Goal: Navigation & Orientation: Find specific page/section

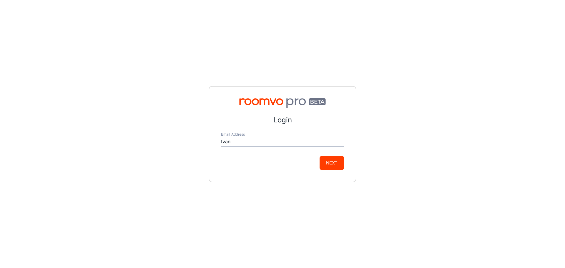
type input "[EMAIL_ADDRESS][PERSON_NAME][DOMAIN_NAME]"
click at [326, 161] on button "Next" at bounding box center [331, 163] width 24 height 14
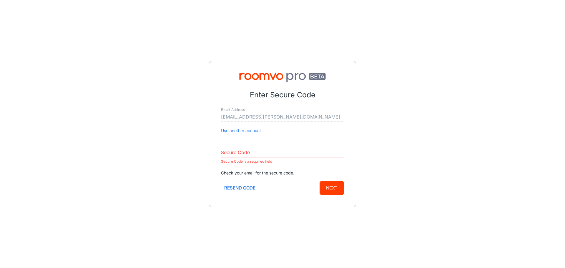
click at [249, 155] on input "Secure Code" at bounding box center [282, 152] width 123 height 9
paste input "633202"
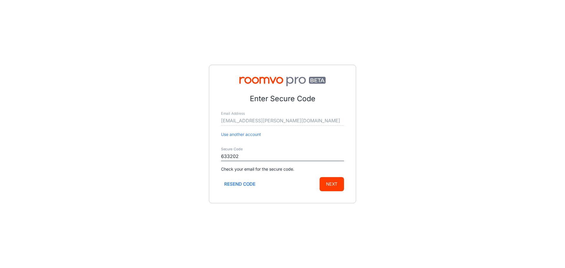
type input "633202"
click at [329, 188] on button "Next" at bounding box center [331, 184] width 24 height 14
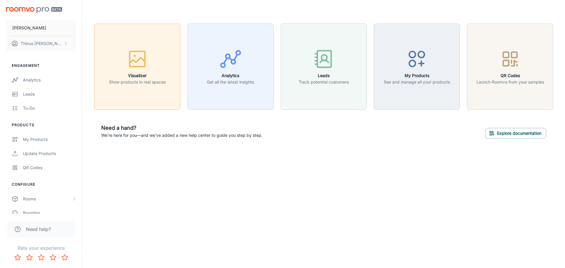
click at [131, 71] on div "button" at bounding box center [137, 60] width 57 height 24
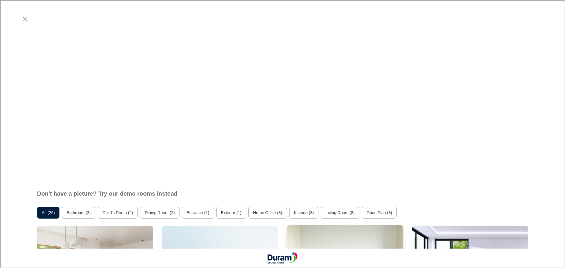
scroll to position [323, 0]
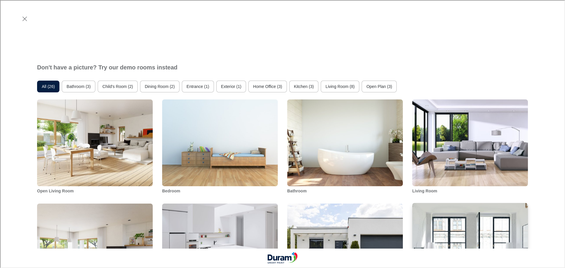
click at [474, 202] on img "Living Room" at bounding box center [469, 246] width 117 height 88
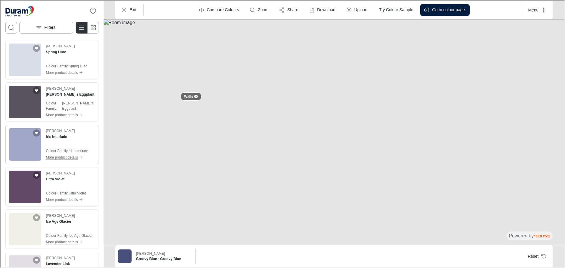
click at [67, 158] on p "More product details" at bounding box center [61, 156] width 32 height 5
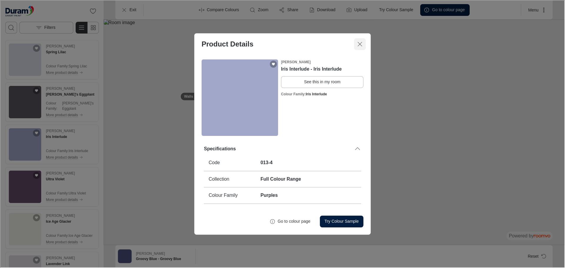
click at [361, 45] on line "Close dialog" at bounding box center [359, 44] width 4 height 4
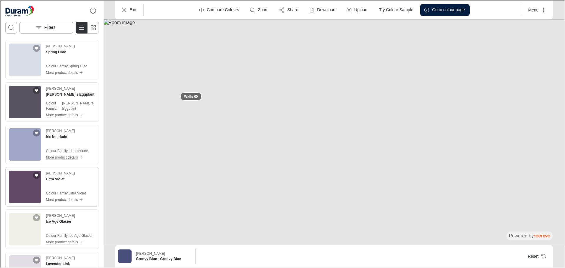
click at [21, 183] on img "See Ultra Violet in the room" at bounding box center [24, 186] width 32 height 32
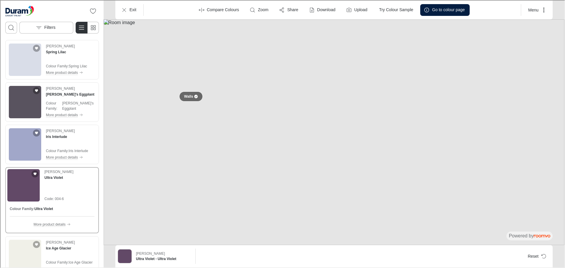
click at [195, 97] on div at bounding box center [195, 96] width 4 height 4
click at [366, 51] on button at bounding box center [367, 51] width 12 height 12
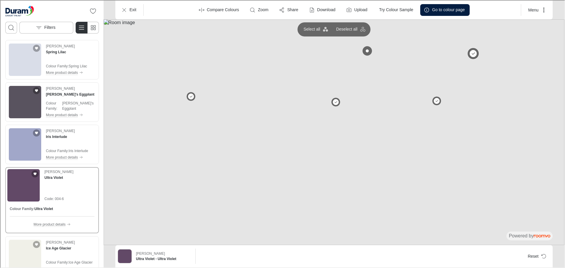
click at [470, 53] on button at bounding box center [472, 53] width 12 height 12
click at [189, 95] on button at bounding box center [190, 96] width 12 height 12
click at [27, 104] on img "See Angie's Eggplant in the room" at bounding box center [24, 101] width 32 height 32
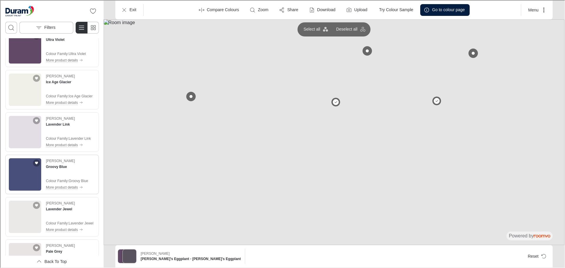
scroll to position [176, 0]
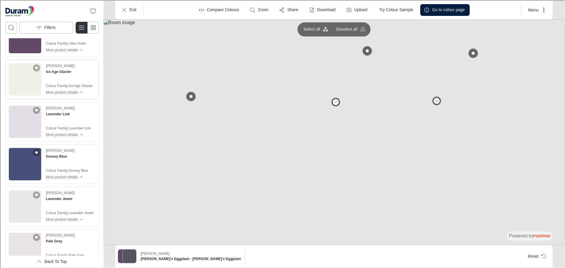
click at [27, 84] on img "See Ice Age Glacier in the room" at bounding box center [24, 79] width 32 height 32
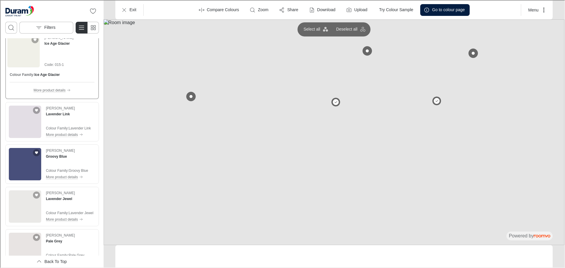
scroll to position [150, 0]
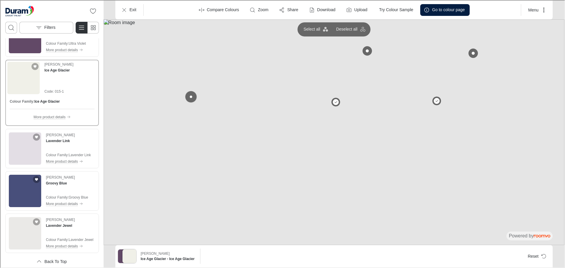
click at [190, 97] on button at bounding box center [190, 96] width 12 height 12
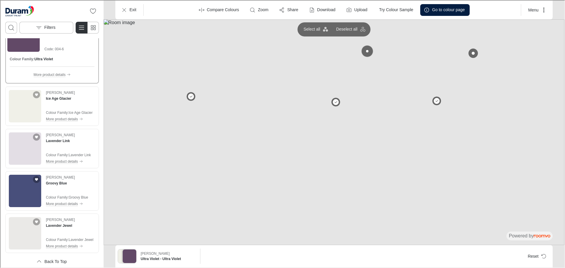
drag, startPoint x: 369, startPoint y: 51, endPoint x: 373, endPoint y: 51, distance: 3.8
click at [369, 51] on button at bounding box center [367, 51] width 12 height 12
click at [471, 53] on button at bounding box center [472, 53] width 12 height 12
click at [29, 111] on img "See Ice Age Glacier in the room" at bounding box center [24, 105] width 32 height 32
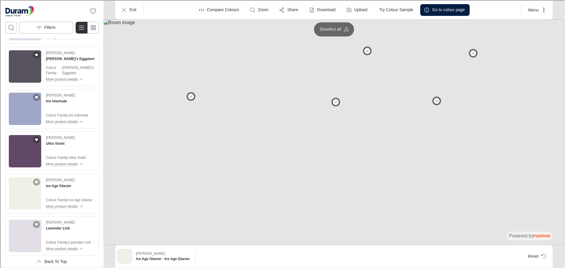
scroll to position [1591, 0]
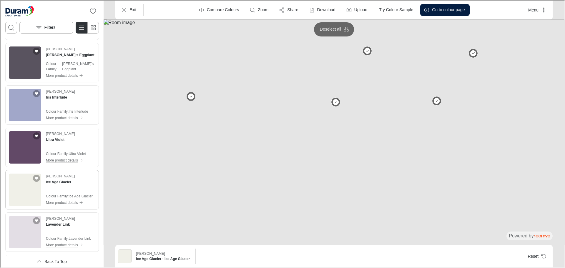
click at [27, 188] on img "See Ice Age Glacier in the room" at bounding box center [24, 189] width 32 height 32
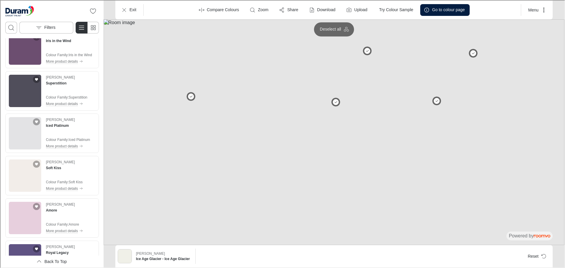
scroll to position [2975, 0]
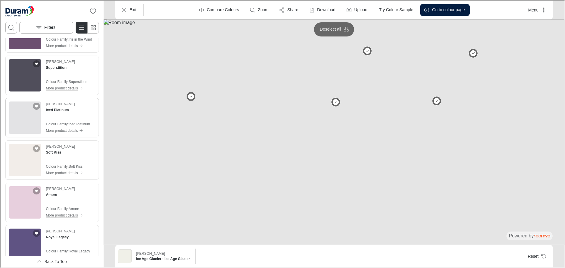
click at [22, 119] on img "See Iced Platinum in the room" at bounding box center [24, 117] width 32 height 32
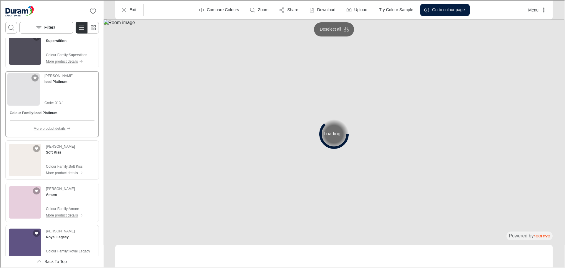
scroll to position [2948, 0]
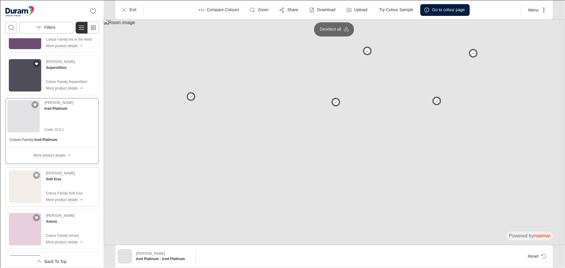
click at [32, 186] on img "See Soft Kiss in the room" at bounding box center [24, 186] width 32 height 32
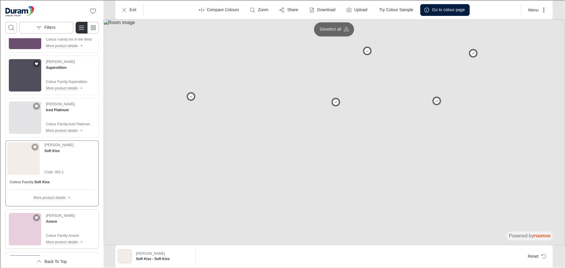
click at [26, 228] on img "See Amore in the room" at bounding box center [24, 228] width 32 height 32
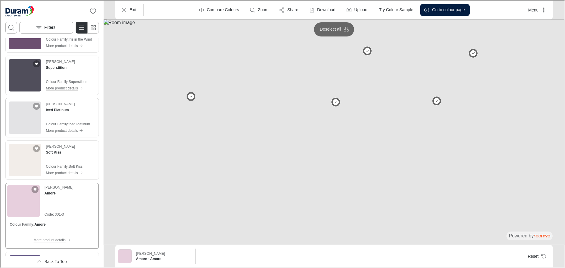
click at [26, 124] on img "See Iced Platinum in the room" at bounding box center [24, 117] width 32 height 32
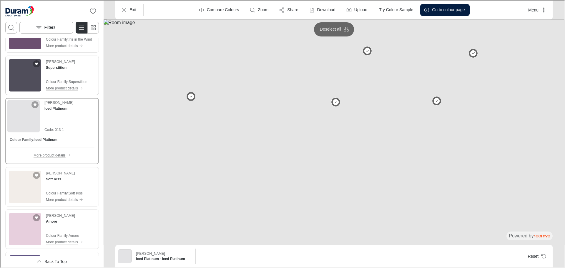
click at [23, 77] on img "See Superstition in the room" at bounding box center [24, 75] width 32 height 32
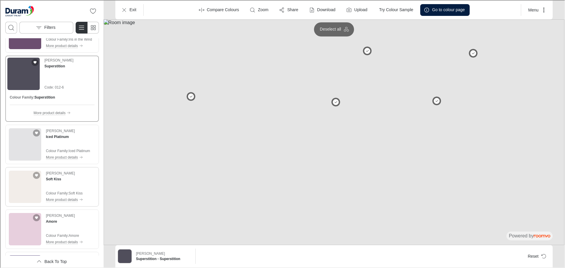
click at [17, 186] on img "See Soft Kiss in the room" at bounding box center [24, 186] width 32 height 32
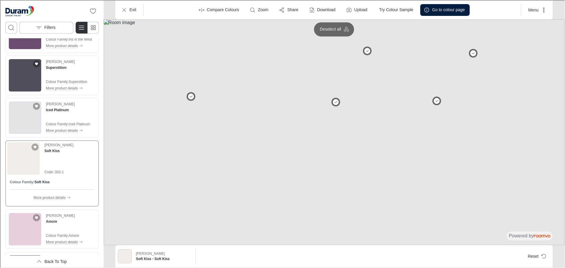
click at [25, 161] on img "Product catalog" at bounding box center [23, 158] width 32 height 32
click at [27, 117] on img "See Iced Platinum in the room" at bounding box center [24, 117] width 32 height 32
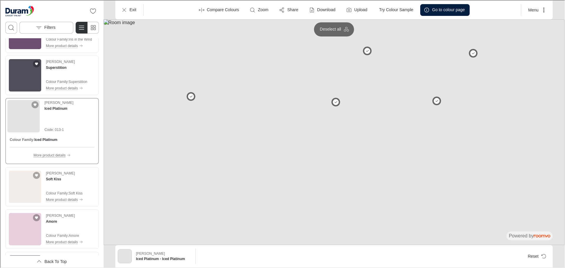
click at [49, 156] on p "More product details" at bounding box center [49, 154] width 32 height 5
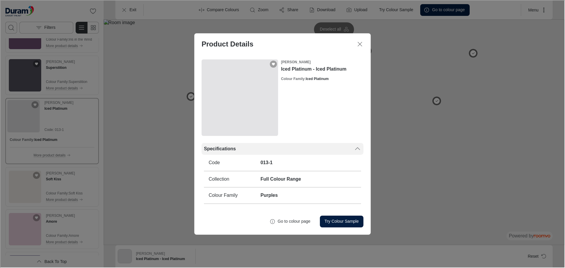
click at [356, 148] on icon at bounding box center [356, 148] width 7 height 7
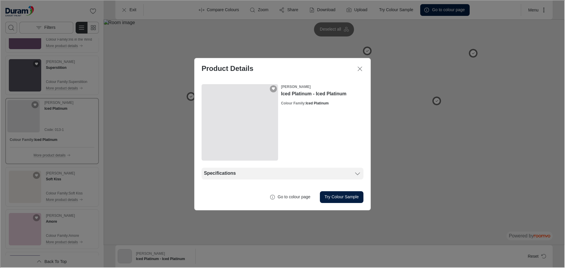
click at [355, 173] on icon at bounding box center [356, 172] width 7 height 7
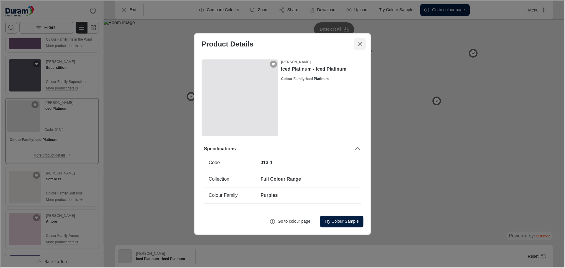
click at [358, 45] on icon "Close dialog" at bounding box center [359, 43] width 7 height 7
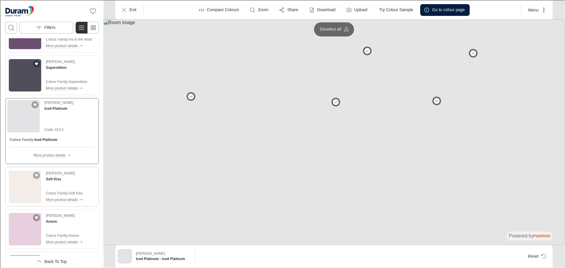
click at [25, 186] on img "See Soft Kiss in the room" at bounding box center [24, 186] width 32 height 32
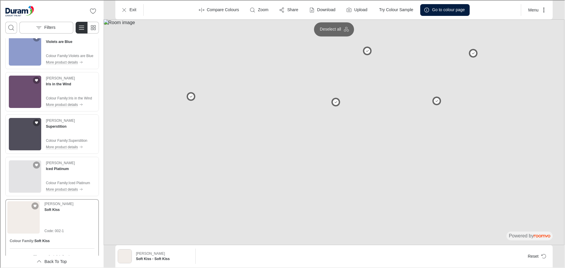
scroll to position [2919, 0]
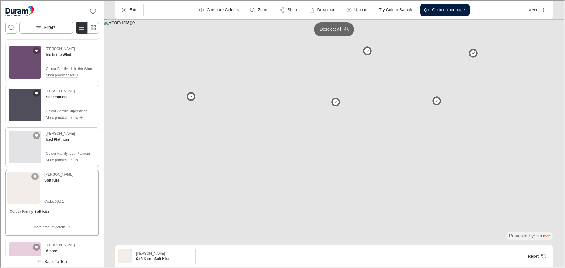
click at [19, 148] on img "See Iced Platinum in the room" at bounding box center [24, 146] width 32 height 32
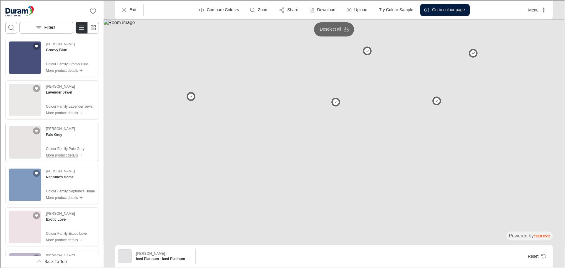
scroll to position [2016, 0]
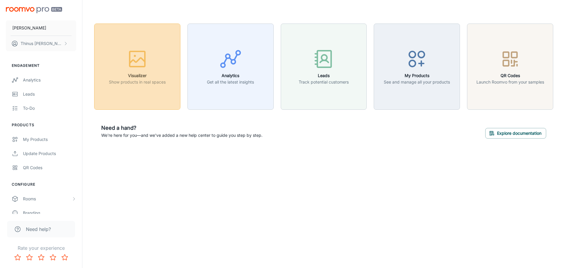
click at [138, 68] on icon "button" at bounding box center [137, 59] width 22 height 22
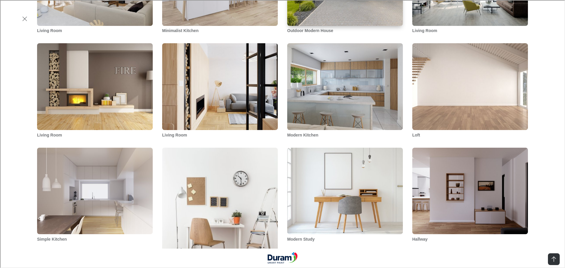
scroll to position [588, 0]
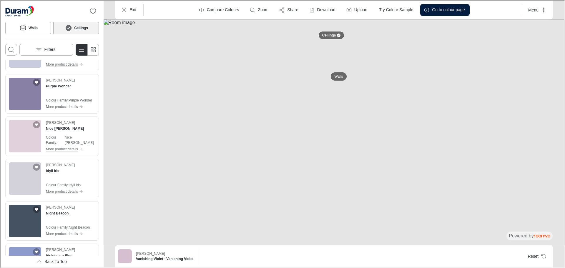
scroll to position [1294, 0]
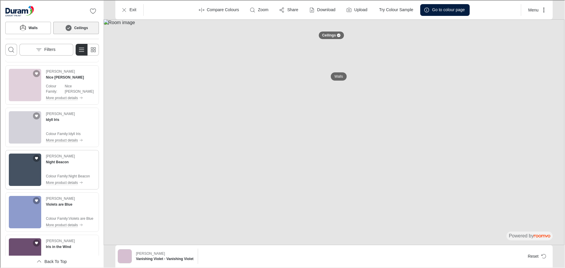
click at [27, 164] on img "See Night Beacon in the room" at bounding box center [24, 169] width 32 height 32
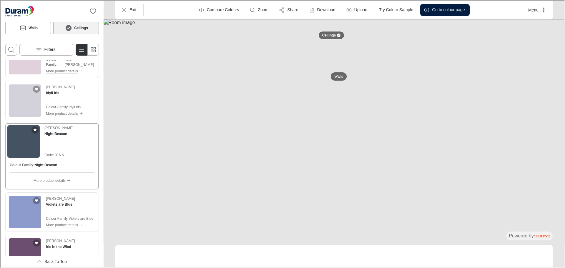
scroll to position [1267, 0]
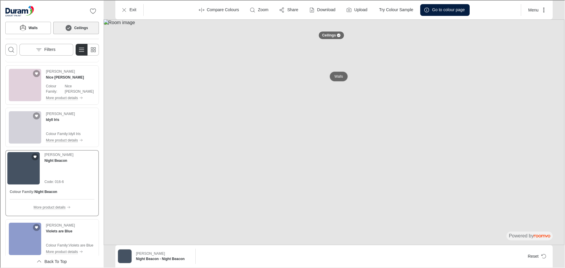
click at [340, 74] on p "Walls" at bounding box center [338, 76] width 9 height 5
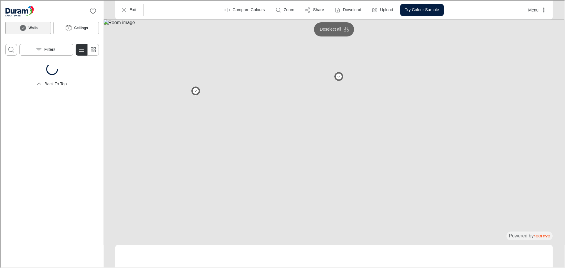
scroll to position [0, 0]
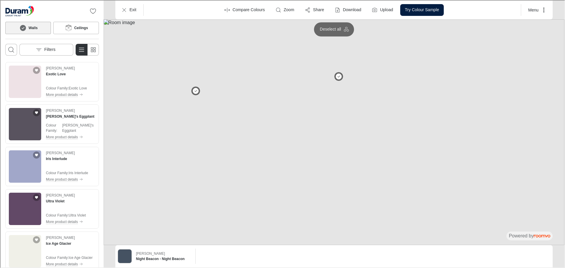
click at [123, 257] on img at bounding box center [124, 256] width 14 height 14
click at [168, 258] on h6 "Night Beacon - Night Beacon" at bounding box center [162, 258] width 55 height 5
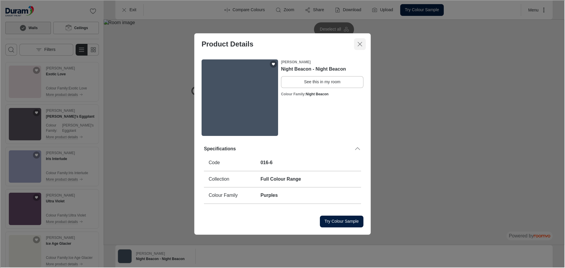
click at [362, 39] on button "Close dialog" at bounding box center [359, 44] width 12 height 12
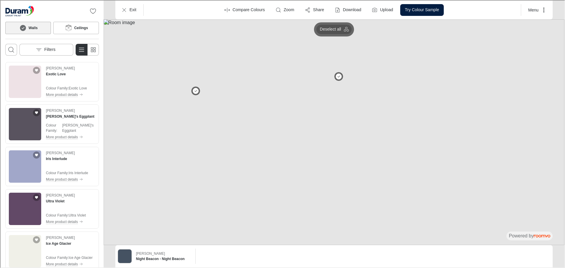
click at [347, 29] on icon "button" at bounding box center [346, 29] width 6 height 6
click at [343, 29] on circle "button" at bounding box center [342, 30] width 2 height 2
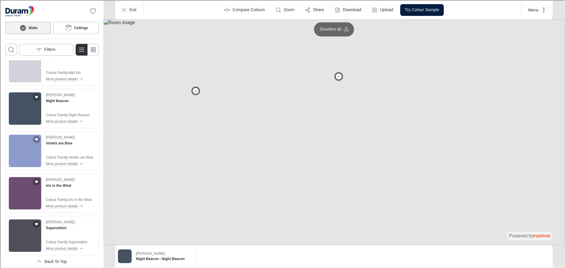
scroll to position [1294, 0]
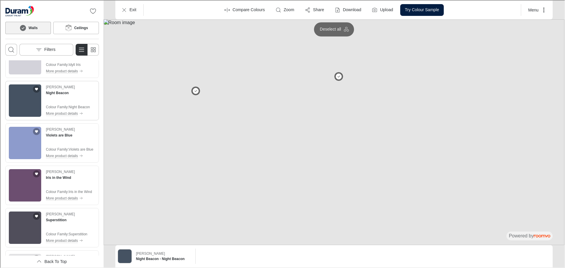
click at [26, 101] on img "See Night Beacon in the room" at bounding box center [24, 100] width 32 height 32
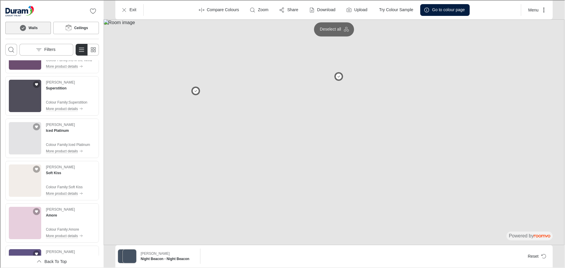
scroll to position [1470, 0]
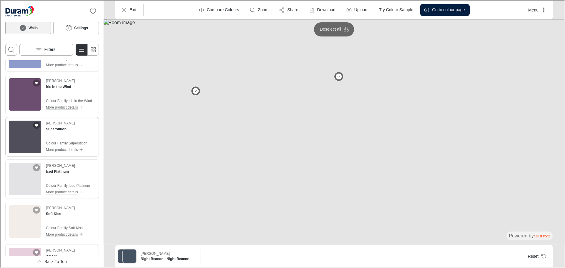
click at [30, 133] on img "See Superstition in the room" at bounding box center [24, 136] width 32 height 32
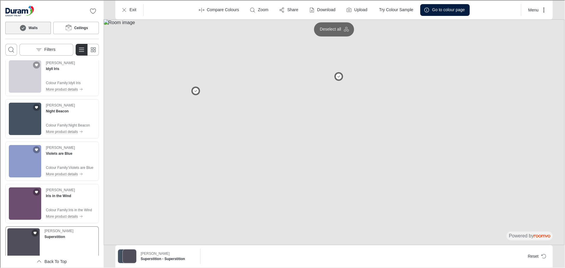
scroll to position [1267, 0]
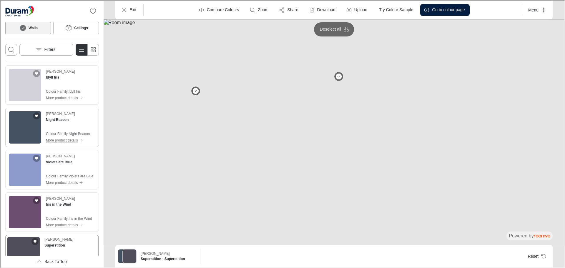
click at [29, 126] on img "See Night Beacon in the room" at bounding box center [24, 127] width 32 height 32
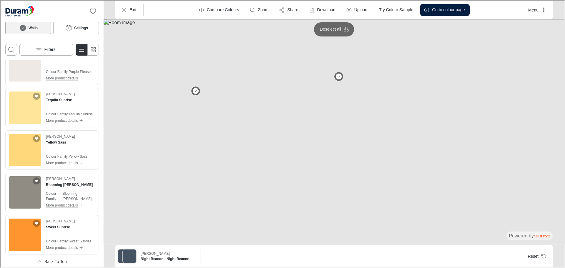
scroll to position [2679, 0]
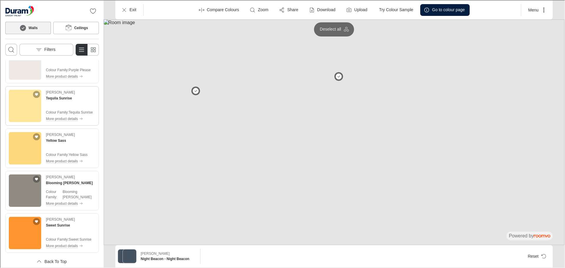
click at [25, 104] on img "See Tequila Sunrise in the room" at bounding box center [24, 105] width 32 height 32
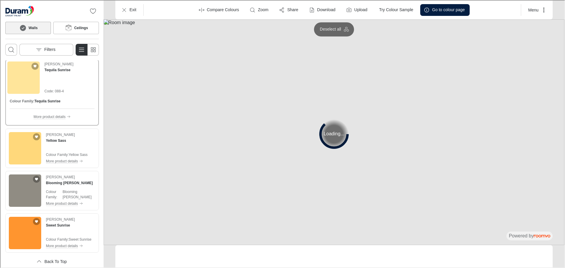
scroll to position [2652, 0]
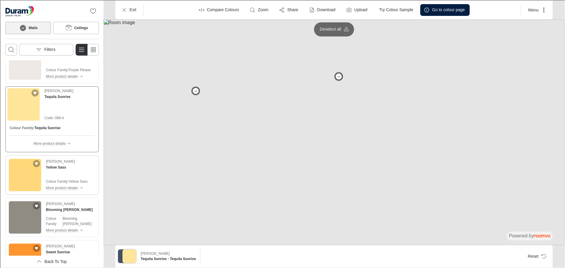
click at [30, 160] on img "See Yellow Sass in the room" at bounding box center [24, 174] width 32 height 32
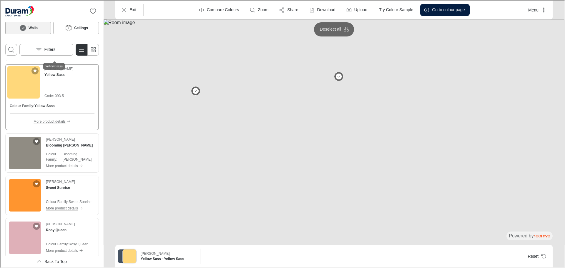
scroll to position [2799, 0]
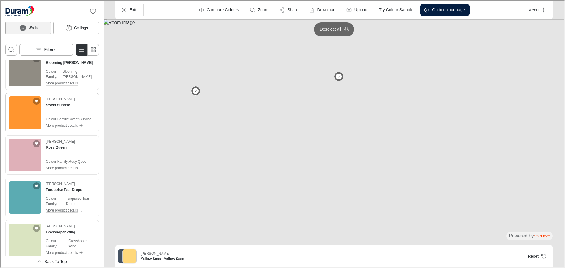
click at [25, 109] on img "See Sweet Sunrise in the room" at bounding box center [24, 112] width 32 height 32
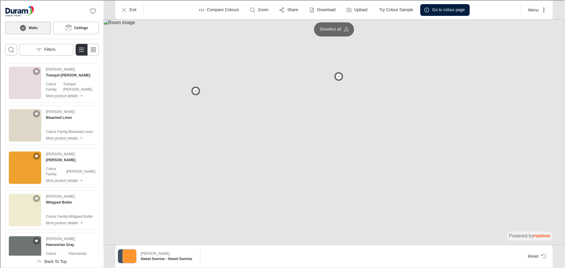
scroll to position [3272, 0]
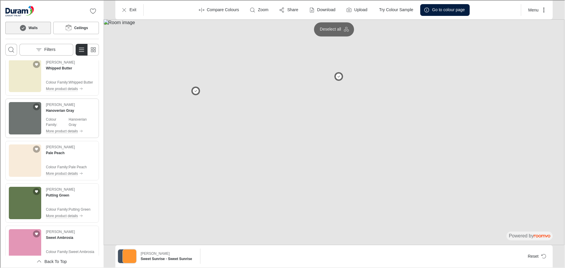
click at [24, 108] on img "See Hanoverian Gray in the room" at bounding box center [24, 117] width 32 height 32
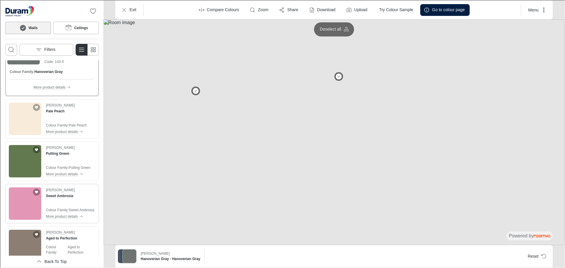
scroll to position [3363, 0]
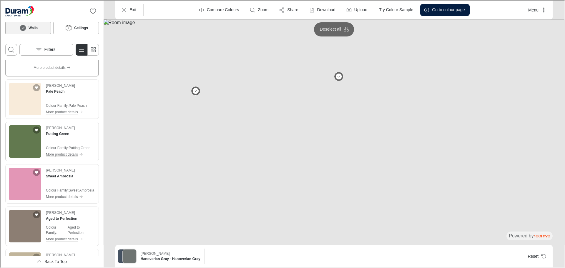
click at [30, 134] on img "See Putting Green in the room" at bounding box center [24, 141] width 32 height 32
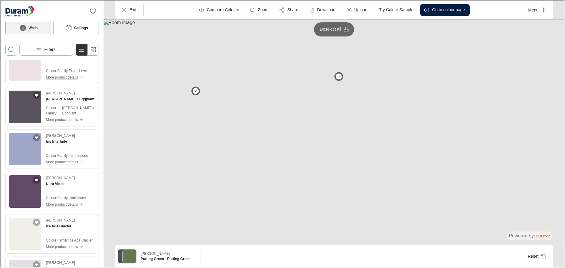
scroll to position [0, 0]
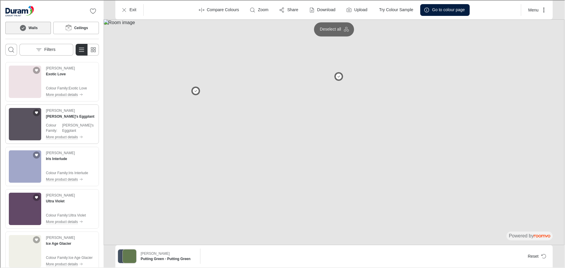
click at [23, 126] on img "See Angie's Eggplant in the room" at bounding box center [24, 123] width 32 height 32
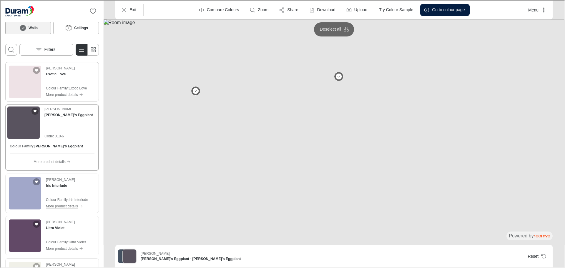
click at [24, 81] on img "See Exotic Love in the room" at bounding box center [24, 81] width 32 height 32
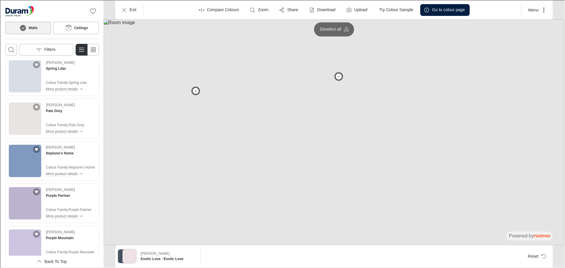
scroll to position [382, 0]
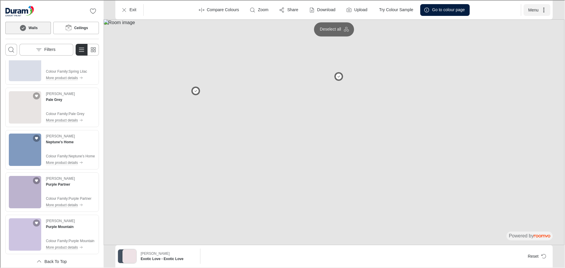
click at [535, 11] on button "Menu" at bounding box center [536, 10] width 27 height 12
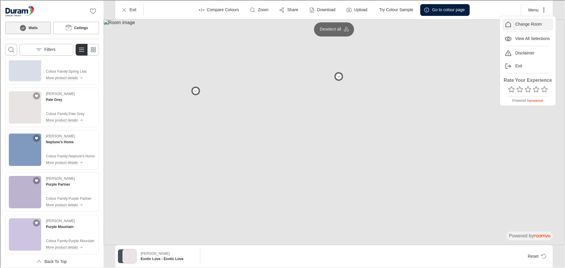
click at [528, 24] on p "Change Room" at bounding box center [527, 24] width 26 height 6
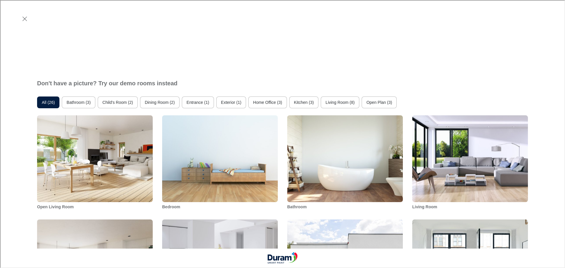
scroll to position [294, 0]
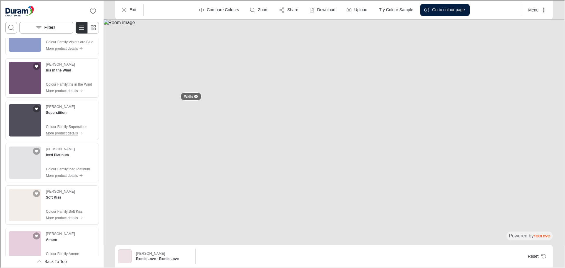
scroll to position [1413, 0]
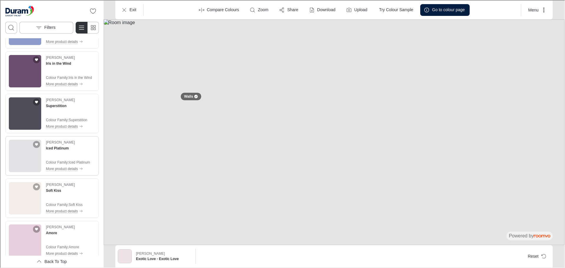
click at [29, 153] on img "See Iced Platinum in the room" at bounding box center [24, 155] width 32 height 32
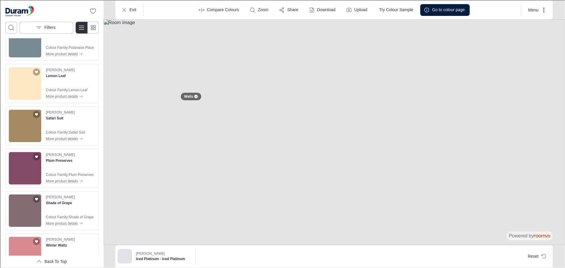
scroll to position [3992, 0]
click at [28, 79] on img "See Lemon Leaf in the room" at bounding box center [24, 82] width 32 height 32
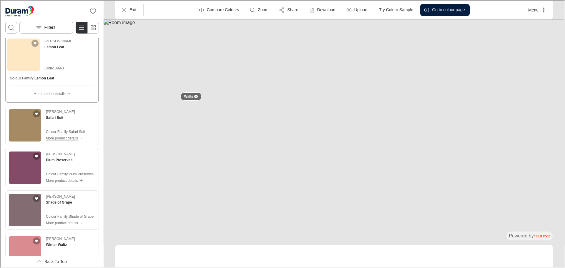
scroll to position [3965, 0]
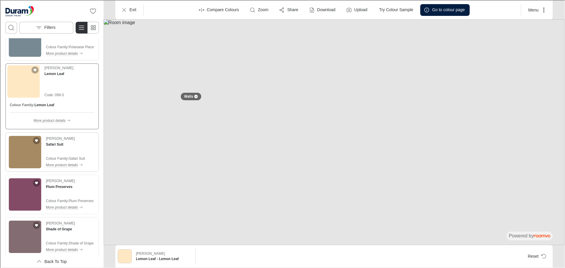
click at [28, 147] on img "See Safari Suit in the room" at bounding box center [24, 151] width 32 height 32
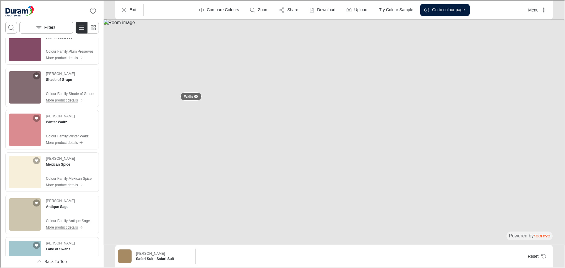
scroll to position [4171, 0]
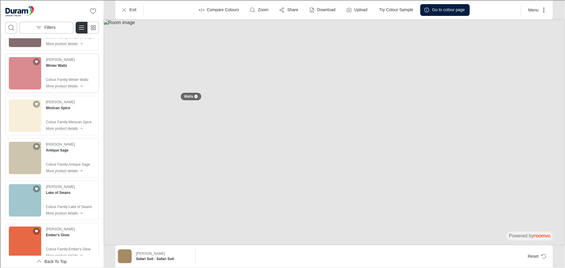
click at [26, 66] on img "See Winter Waltz in the room" at bounding box center [24, 72] width 32 height 32
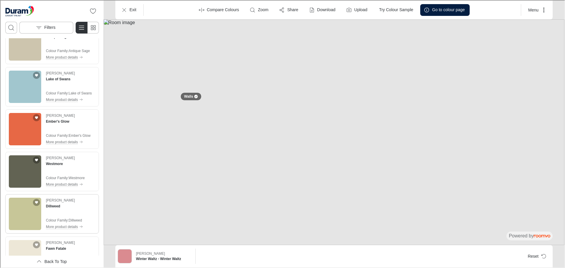
scroll to position [4350, 0]
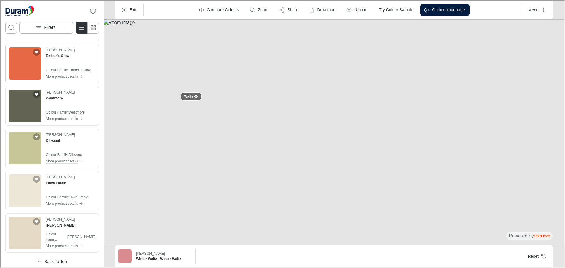
click at [23, 55] on img "See Ember's Glow in the room" at bounding box center [24, 63] width 32 height 32
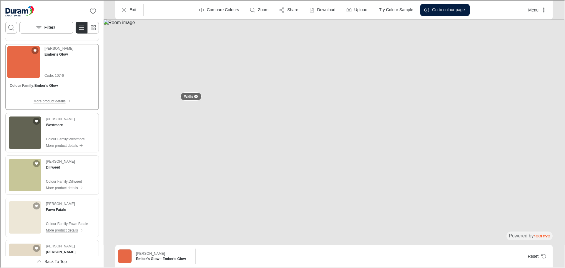
scroll to position [4500, 0]
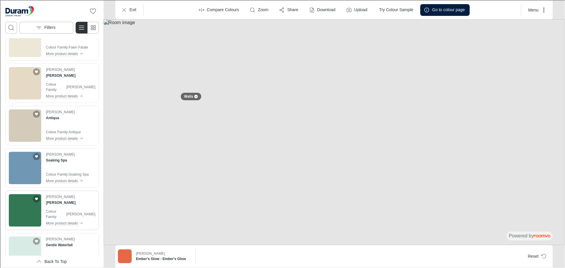
click at [14, 200] on img "See Bailey Green in the room" at bounding box center [24, 209] width 32 height 32
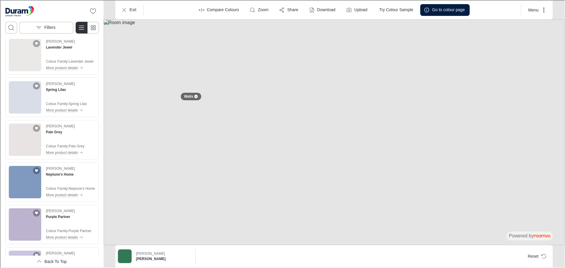
scroll to position [353, 0]
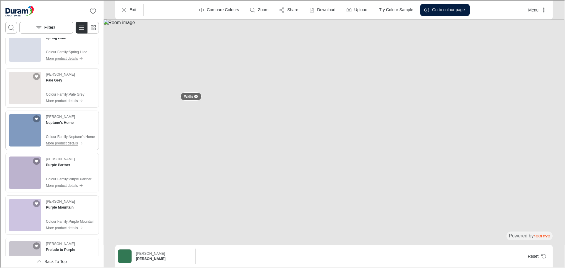
click at [68, 142] on p "More product details" at bounding box center [61, 142] width 32 height 5
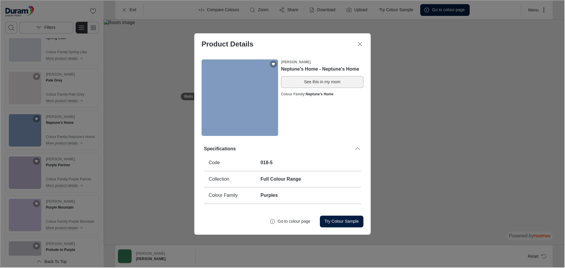
click at [327, 81] on button "See this in my room" at bounding box center [321, 82] width 82 height 12
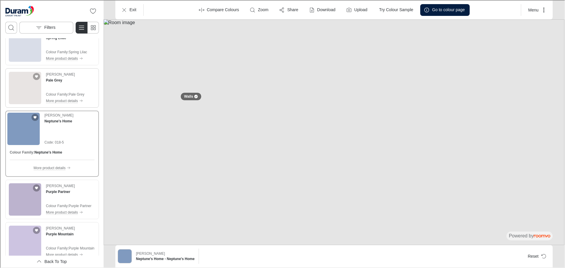
click at [14, 85] on img "See Pale Grey in the room" at bounding box center [24, 87] width 32 height 32
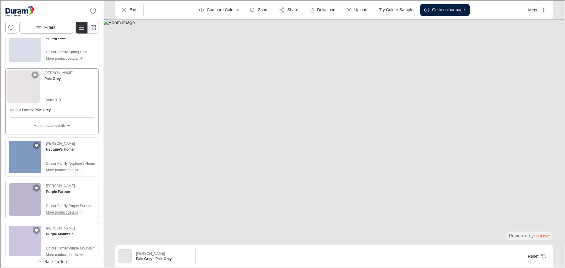
click at [63, 213] on p "More product details" at bounding box center [61, 211] width 32 height 5
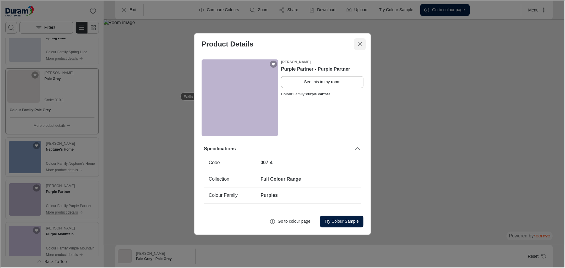
click at [358, 44] on line "Close dialog" at bounding box center [359, 44] width 4 height 4
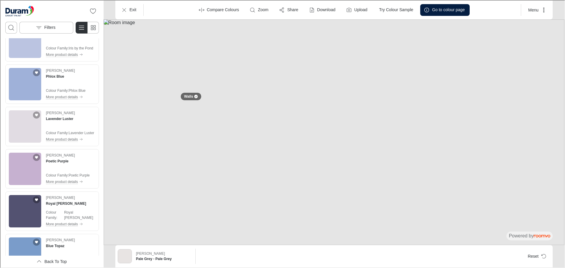
scroll to position [970, 0]
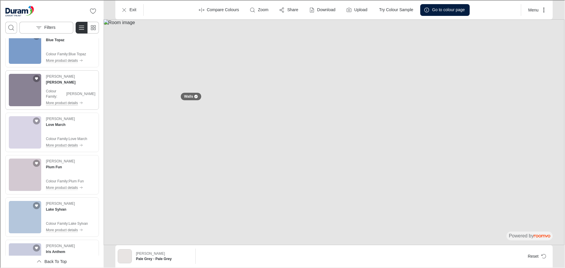
click at [60, 104] on p "More product details" at bounding box center [61, 102] width 32 height 5
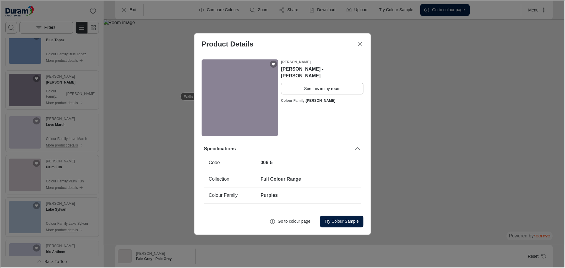
click at [32, 97] on div "Product Details Duram Dusty Plum - Dusty Plum See this in my room Colour Family…" at bounding box center [281, 133] width 563 height 267
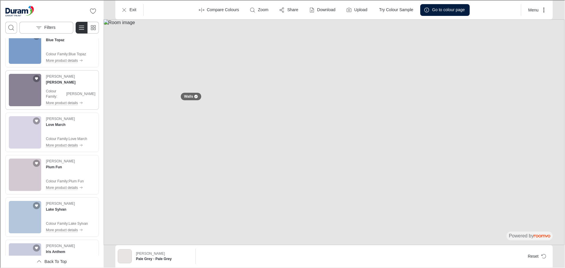
click at [31, 89] on img "See Dusty Plum in the room" at bounding box center [24, 89] width 32 height 32
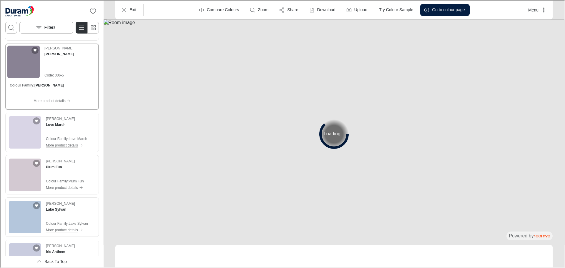
scroll to position [944, 0]
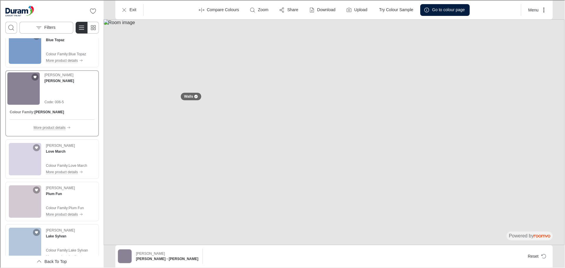
click at [55, 128] on p "More product details" at bounding box center [49, 126] width 32 height 5
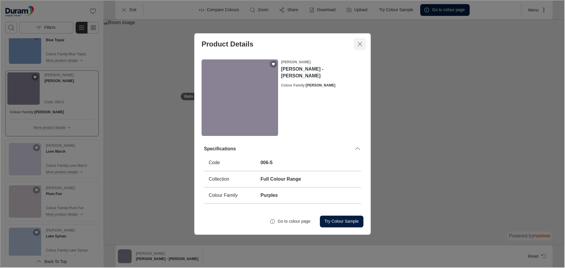
click at [358, 44] on icon "Close dialog" at bounding box center [359, 43] width 7 height 7
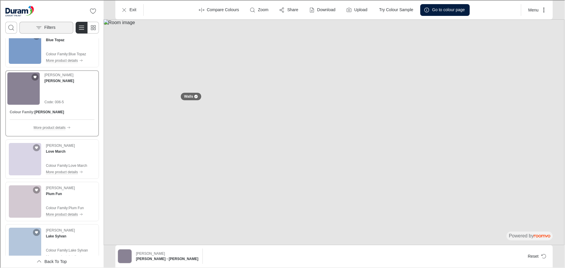
click at [54, 28] on p "Filters" at bounding box center [49, 27] width 11 height 6
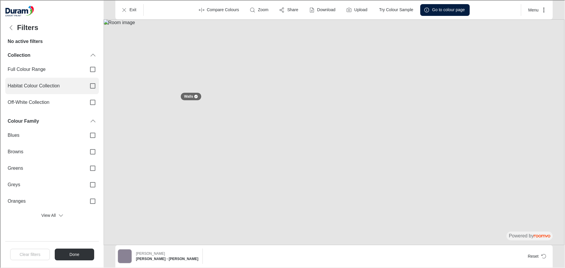
click at [92, 86] on input "Habitat Colour Collection" at bounding box center [92, 85] width 12 height 12
checkbox input "true"
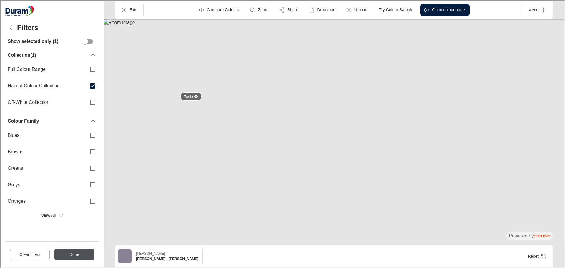
click at [64, 253] on button "Done" at bounding box center [74, 254] width 40 height 12
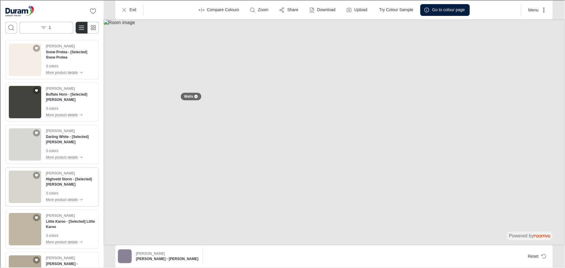
click at [26, 174] on img "See Highveld Storm in the room" at bounding box center [24, 186] width 32 height 32
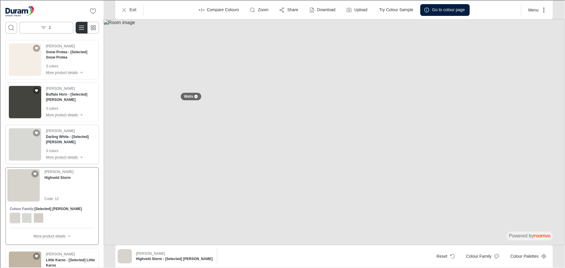
click at [31, 145] on img "See Darling White in the room" at bounding box center [24, 144] width 32 height 32
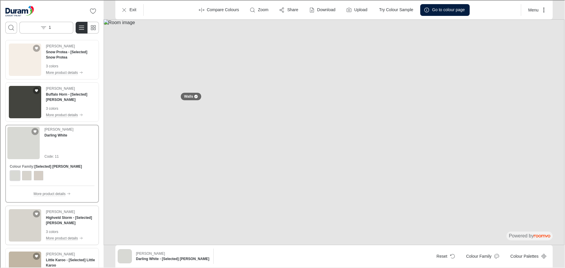
click at [22, 224] on img "See Highveld Storm in the room" at bounding box center [24, 224] width 32 height 32
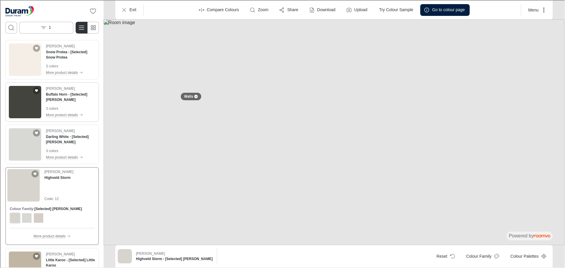
click at [28, 100] on img "See Buffalo Horn in the room" at bounding box center [24, 101] width 32 height 32
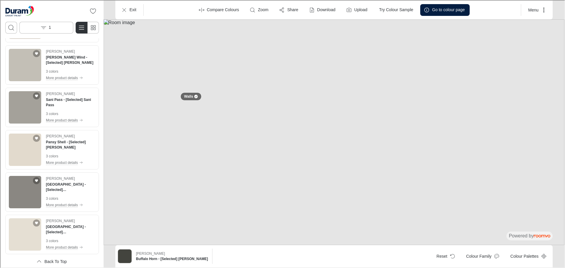
scroll to position [470, 0]
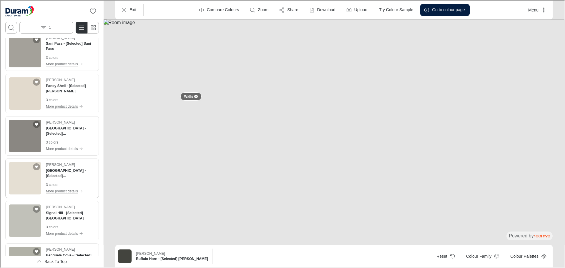
click at [21, 176] on img "See Foxy Beach in the room" at bounding box center [24, 177] width 32 height 32
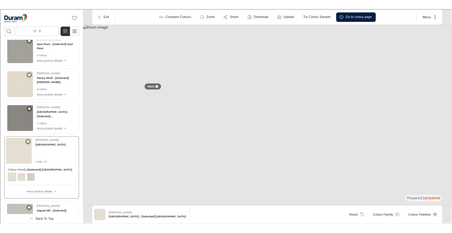
scroll to position [432, 0]
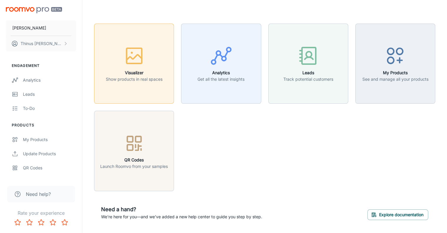
click at [143, 75] on h6 "Visualizer" at bounding box center [134, 72] width 57 height 6
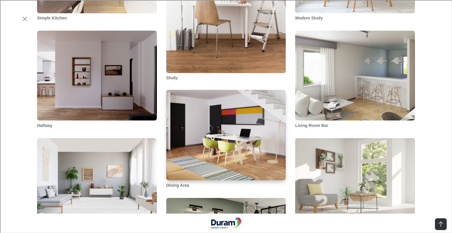
scroll to position [823, 0]
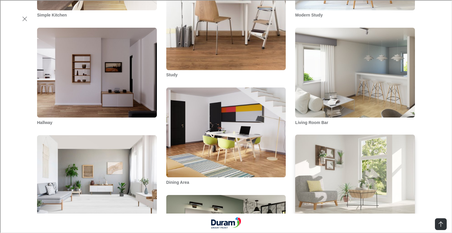
click at [346, 134] on img "Minimalist Living Room" at bounding box center [354, 179] width 121 height 91
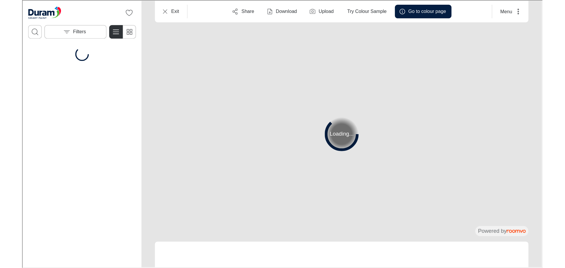
scroll to position [0, 0]
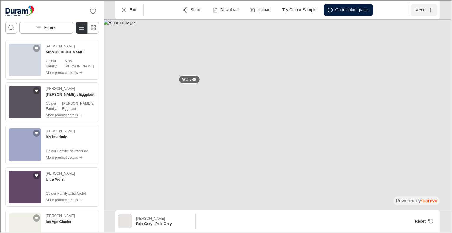
click at [426, 8] on button "Menu" at bounding box center [423, 10] width 27 height 12
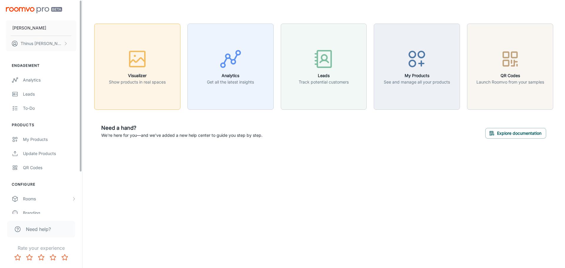
click at [143, 56] on icon "button" at bounding box center [137, 59] width 22 height 22
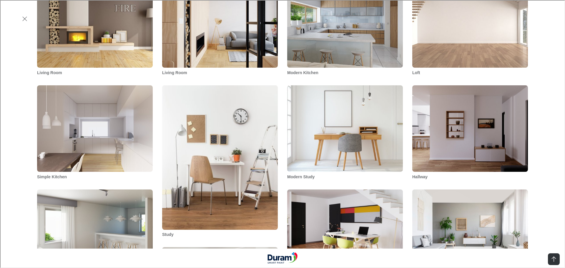
scroll to position [676, 0]
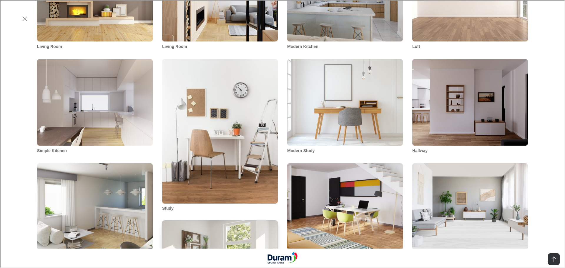
click at [224, 220] on img "Minimalist Living Room" at bounding box center [219, 264] width 117 height 88
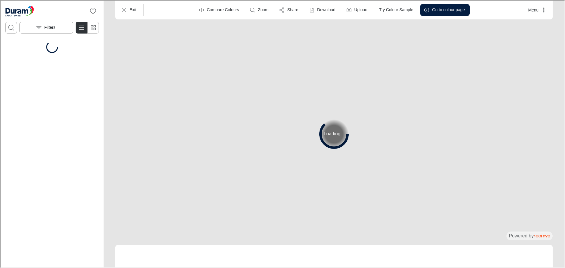
scroll to position [0, 0]
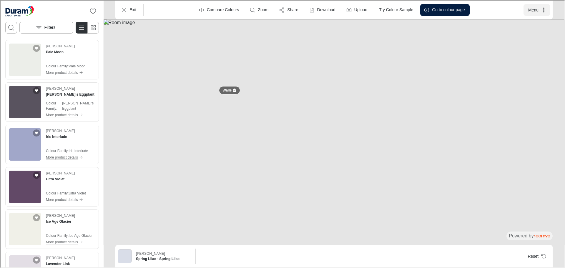
click at [532, 8] on button "Menu" at bounding box center [536, 10] width 27 height 12
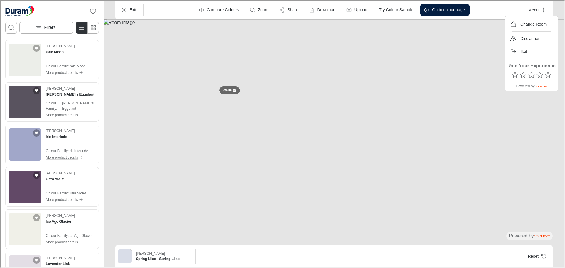
click at [558, 10] on div at bounding box center [281, 133] width 563 height 267
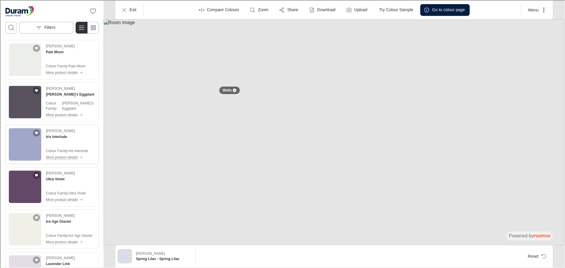
click at [58, 157] on p "More product details" at bounding box center [61, 156] width 32 height 5
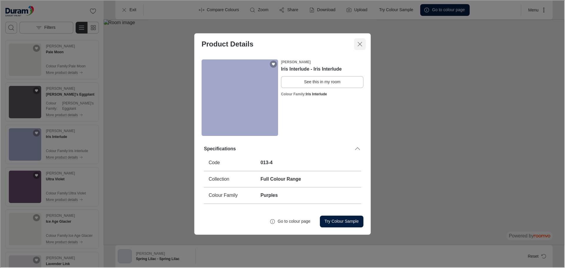
click at [357, 47] on icon "Close dialog" at bounding box center [359, 43] width 7 height 7
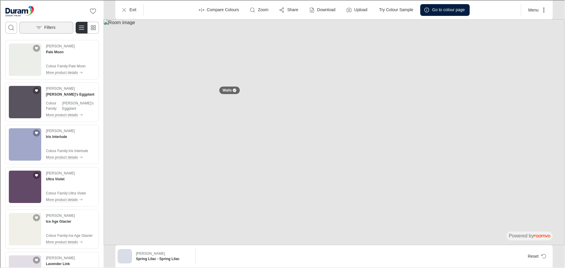
click at [59, 26] on button "Filters" at bounding box center [46, 27] width 54 height 12
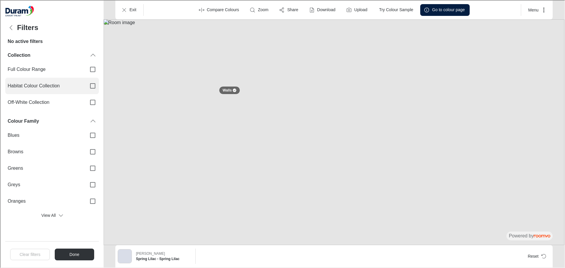
click at [84, 89] on label "Habitat Colour Collection" at bounding box center [52, 85] width 94 height 16
click at [86, 89] on input "Habitat Colour Collection" at bounding box center [92, 85] width 12 height 12
checkbox input "true"
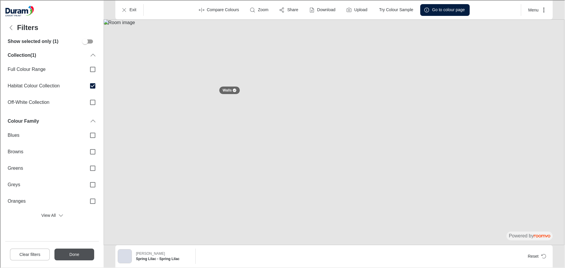
click at [77, 256] on button "Done" at bounding box center [74, 254] width 40 height 12
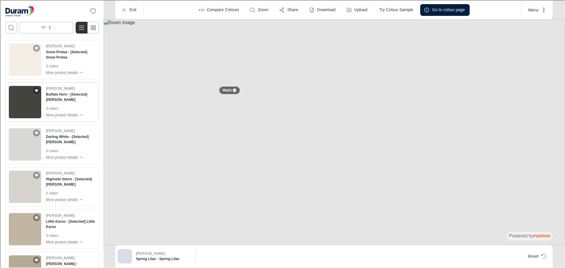
click at [74, 102] on div "Duram Buffalo Horn - [Selected] Buffalo Horn 3 colors More product details" at bounding box center [69, 101] width 49 height 32
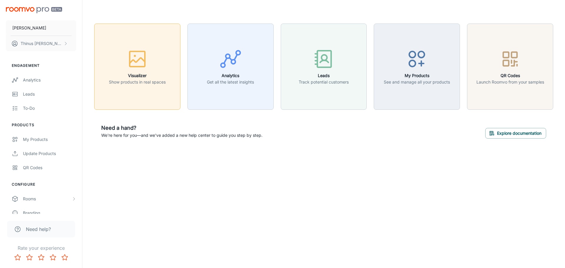
click at [142, 76] on h6 "Visualizer" at bounding box center [137, 75] width 57 height 6
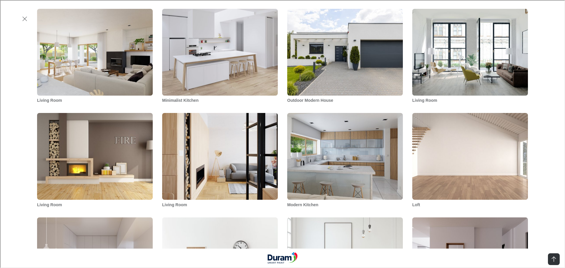
scroll to position [559, 0]
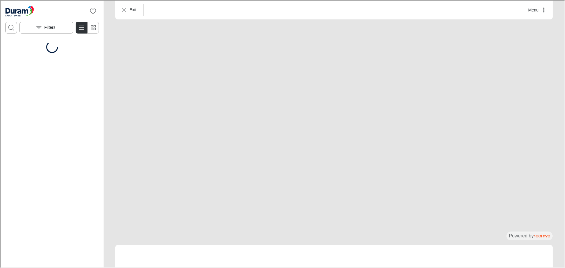
scroll to position [0, 0]
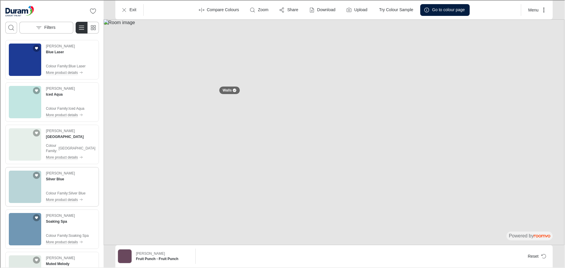
click at [28, 185] on img "See Silver Blue in the room" at bounding box center [24, 186] width 32 height 32
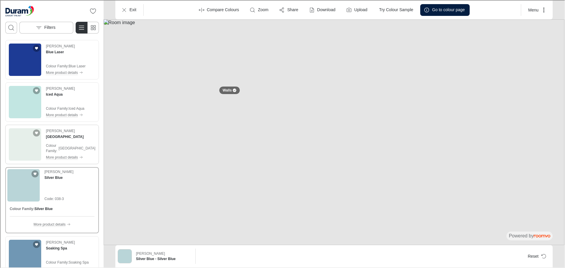
click at [17, 142] on img "See Ice Palace in the room" at bounding box center [24, 144] width 32 height 32
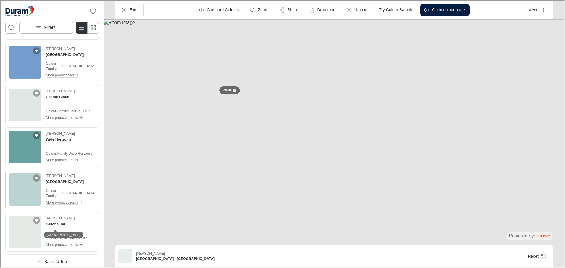
scroll to position [529, 0]
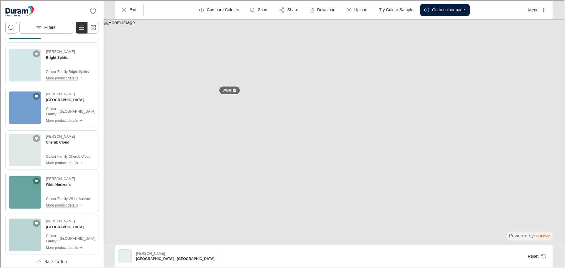
click at [30, 195] on img "See Wide Horizon's in the room" at bounding box center [24, 192] width 32 height 32
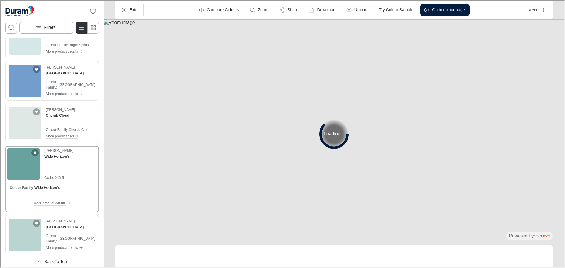
scroll to position [503, 0]
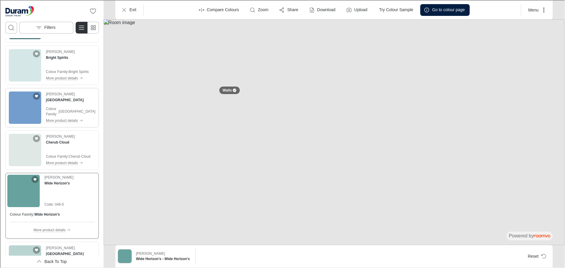
click at [23, 102] on img "See Newport in the room" at bounding box center [24, 107] width 32 height 32
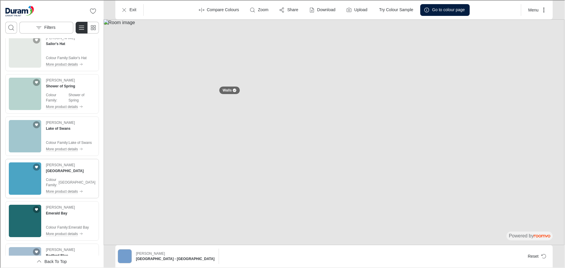
scroll to position [826, 0]
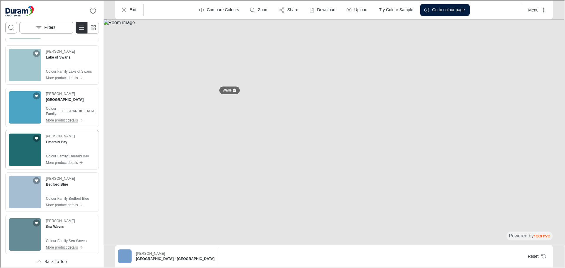
click at [25, 153] on img "See Emerald Bay in the room" at bounding box center [24, 149] width 32 height 32
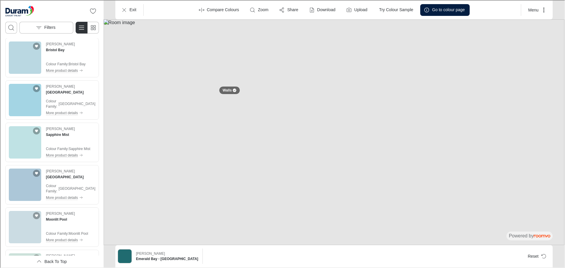
scroll to position [1123, 0]
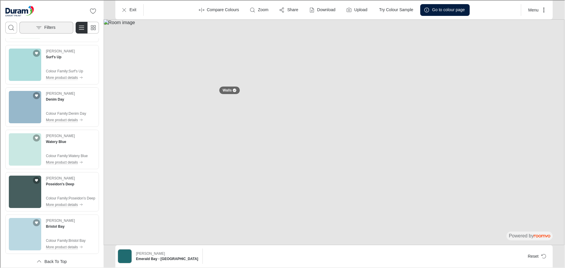
click at [54, 28] on p "Filters" at bounding box center [49, 27] width 11 height 6
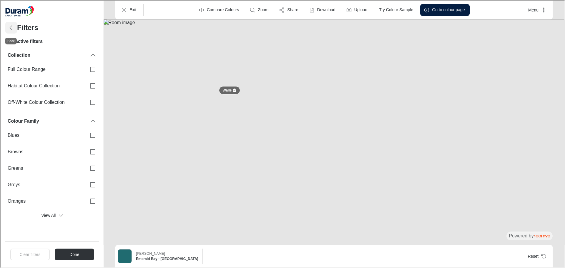
click at [12, 27] on icon "Back" at bounding box center [10, 27] width 7 height 7
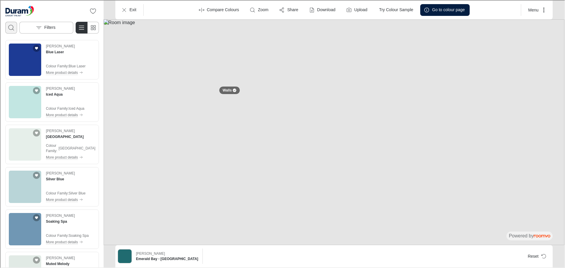
click at [9, 29] on circle "Open search box" at bounding box center [10, 26] width 5 height 5
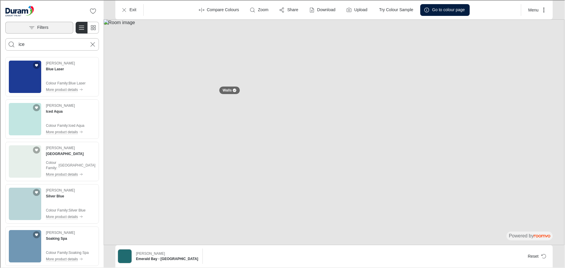
click at [5, 38] on button "Search for products" at bounding box center [11, 44] width 12 height 12
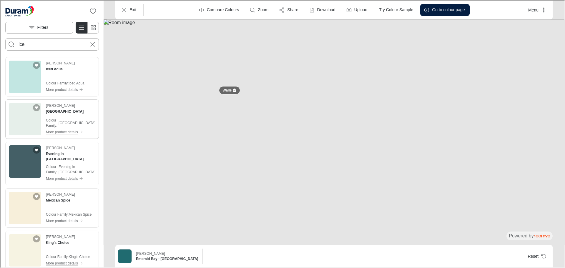
click at [31, 119] on img "See Ice Palace in the room" at bounding box center [24, 118] width 32 height 32
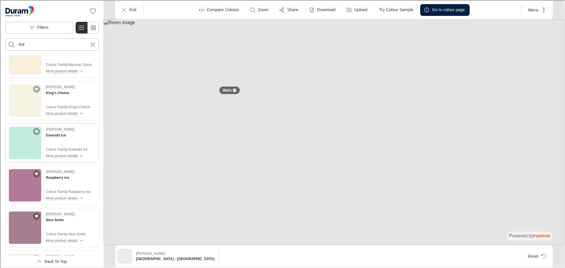
scroll to position [235, 0]
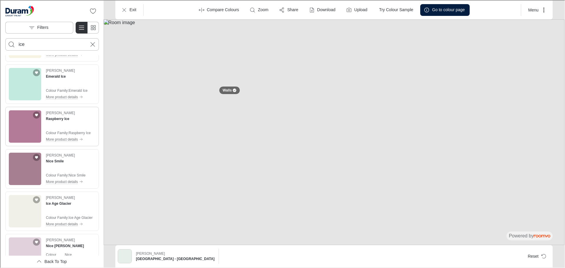
click at [27, 125] on img "See Raspberry Ice in the room" at bounding box center [24, 126] width 32 height 32
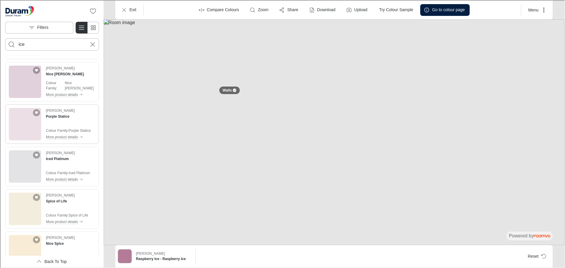
scroll to position [463, 0]
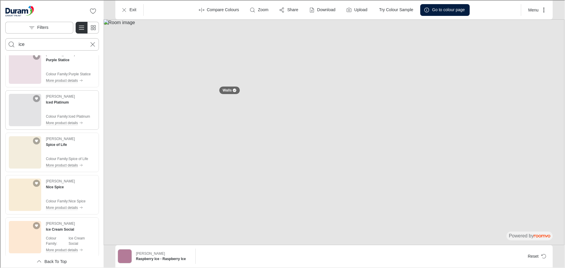
click at [22, 106] on img "See Iced Platinum in the room" at bounding box center [24, 109] width 32 height 32
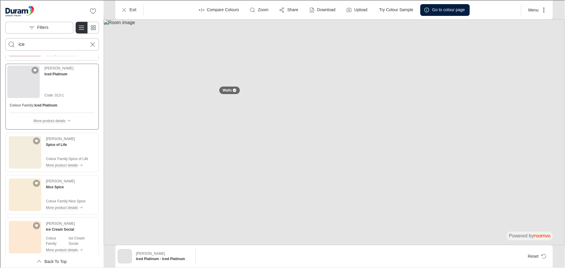
scroll to position [405, 0]
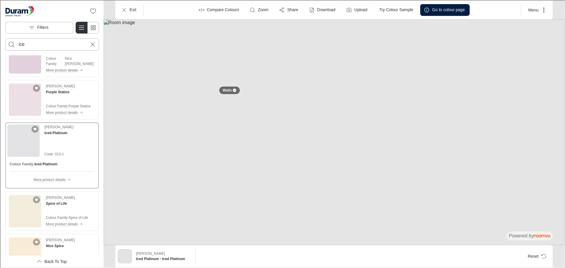
click at [65, 46] on input "ice" at bounding box center [51, 43] width 67 height 9
type input "soft kiss"
click at [5, 38] on button "Search for products" at bounding box center [11, 44] width 12 height 12
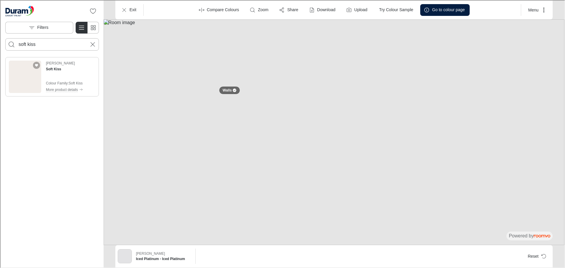
click at [24, 74] on img "See Soft Kiss in the room" at bounding box center [24, 76] width 32 height 32
click at [46, 28] on p "Filters" at bounding box center [41, 27] width 11 height 6
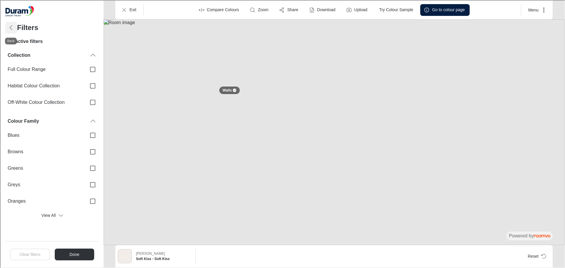
click at [10, 28] on icon "Back" at bounding box center [10, 27] width 7 height 7
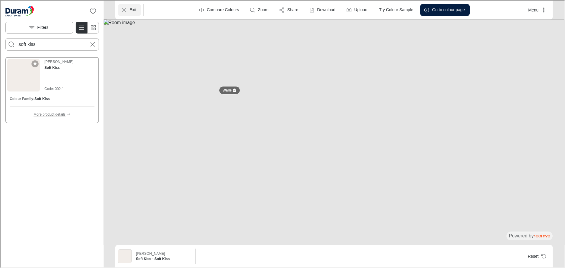
click at [137, 8] on button "Exit" at bounding box center [128, 10] width 23 height 12
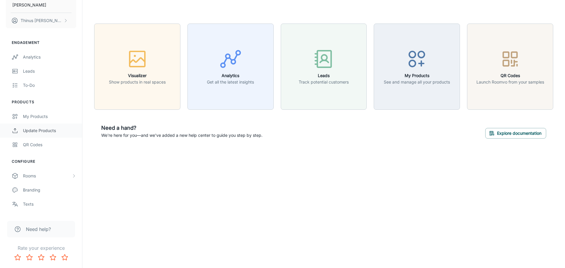
scroll to position [51, 0]
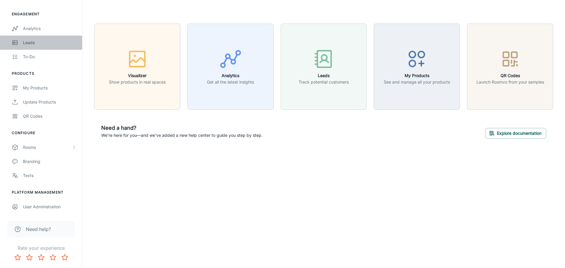
click at [34, 42] on div "Leads" at bounding box center [49, 42] width 53 height 6
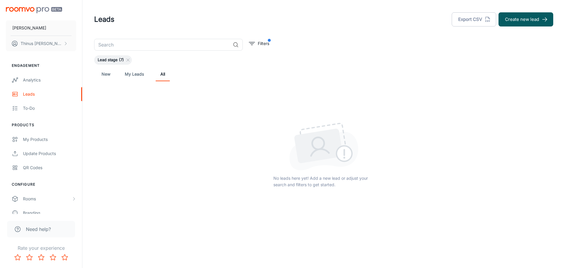
click at [134, 76] on link "My Leads" at bounding box center [134, 74] width 19 height 14
click at [104, 76] on link "New" at bounding box center [106, 74] width 14 height 14
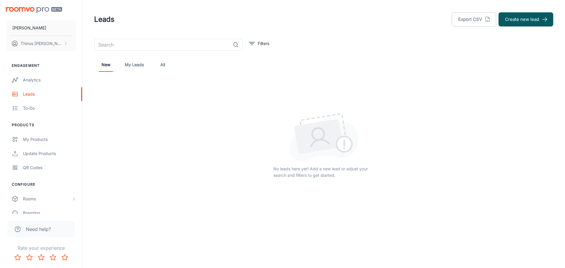
click at [166, 23] on div "Leads Export CSV Create new lead" at bounding box center [323, 19] width 459 height 15
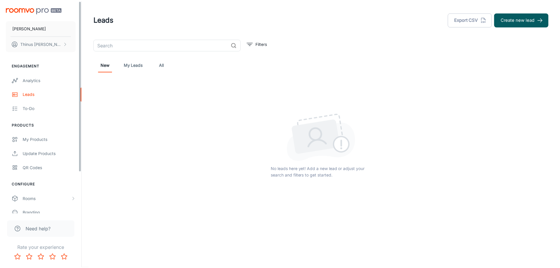
scroll to position [51, 0]
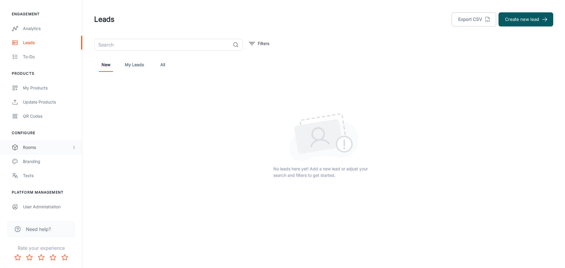
click at [33, 149] on div "Rooms" at bounding box center [47, 147] width 49 height 6
click at [35, 161] on div "My Rooms" at bounding box center [49, 161] width 53 height 6
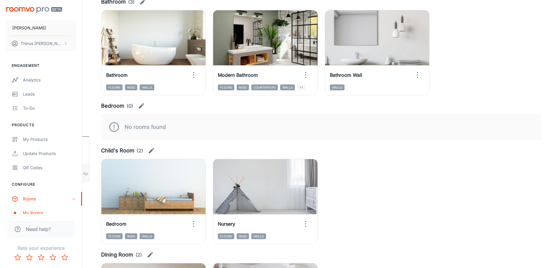
scroll to position [86, 0]
